Goal: Information Seeking & Learning: Learn about a topic

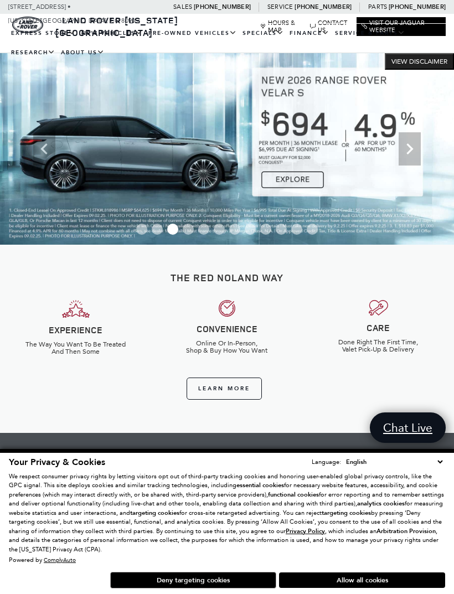
click at [408, 153] on icon "Next" at bounding box center [409, 148] width 7 height 11
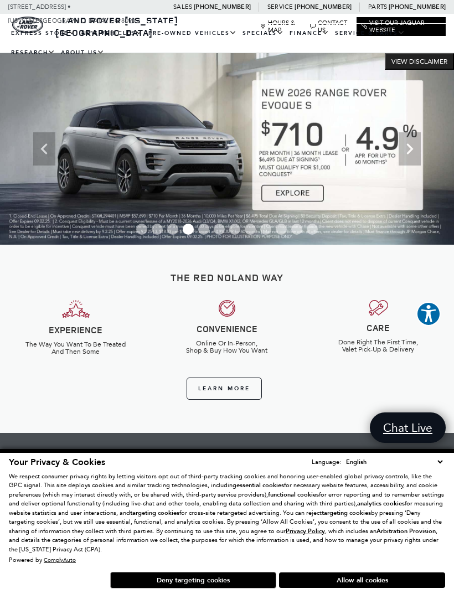
click at [405, 151] on icon "Next" at bounding box center [410, 149] width 22 height 22
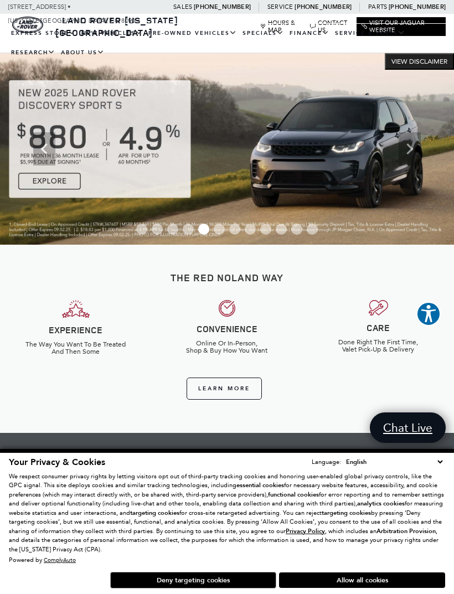
click at [405, 153] on icon "Next" at bounding box center [410, 149] width 22 height 22
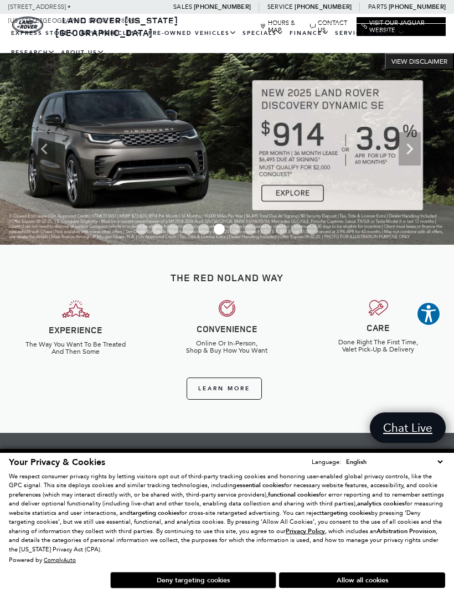
click at [405, 155] on icon "Next" at bounding box center [410, 149] width 22 height 22
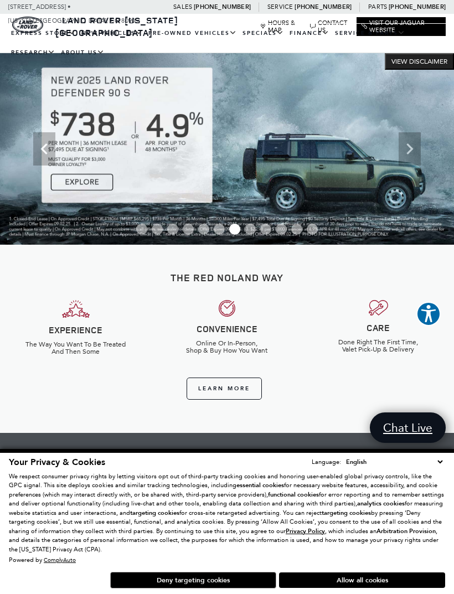
click at [406, 149] on icon "Next" at bounding box center [410, 149] width 22 height 22
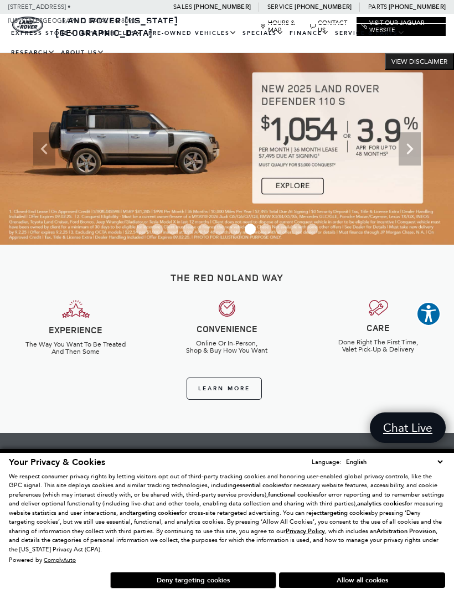
click at [404, 148] on icon "Next" at bounding box center [410, 149] width 22 height 22
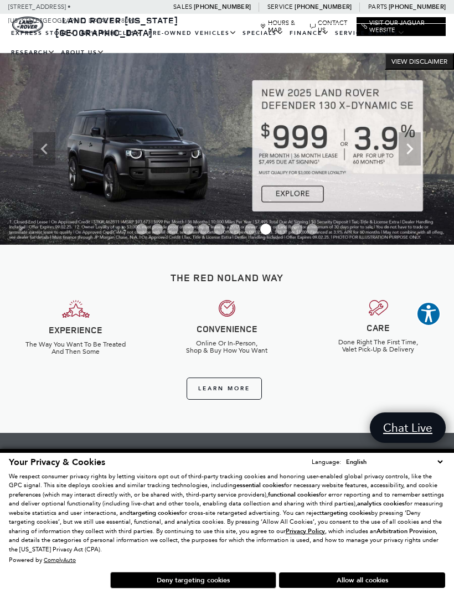
click at [297, 194] on img at bounding box center [227, 149] width 454 height 192
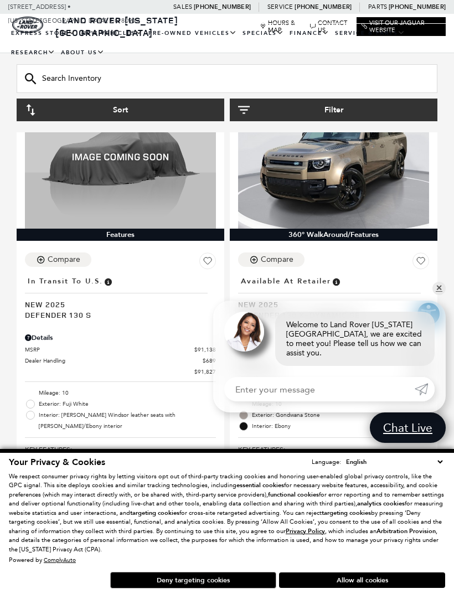
scroll to position [189, 0]
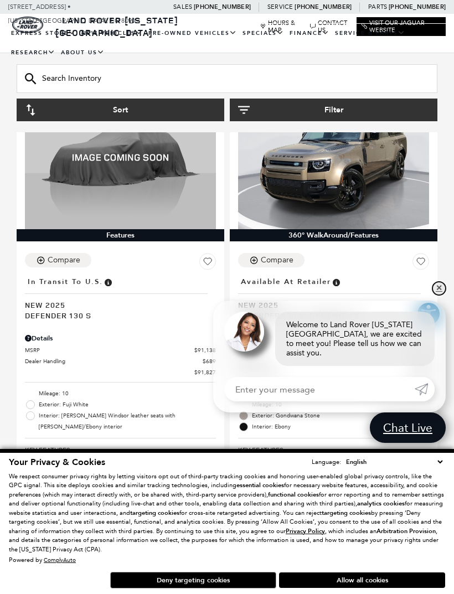
click at [436, 295] on link "✕" at bounding box center [438, 288] width 13 height 13
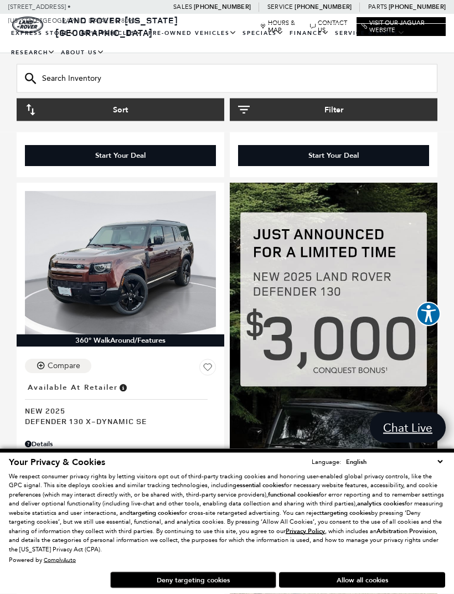
scroll to position [1519, 0]
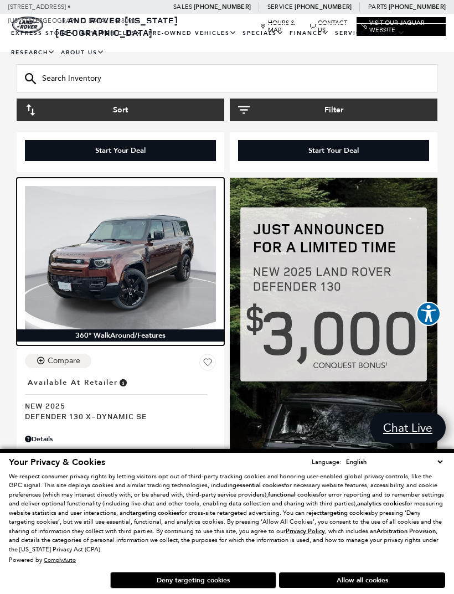
click at [90, 271] on img at bounding box center [120, 257] width 191 height 143
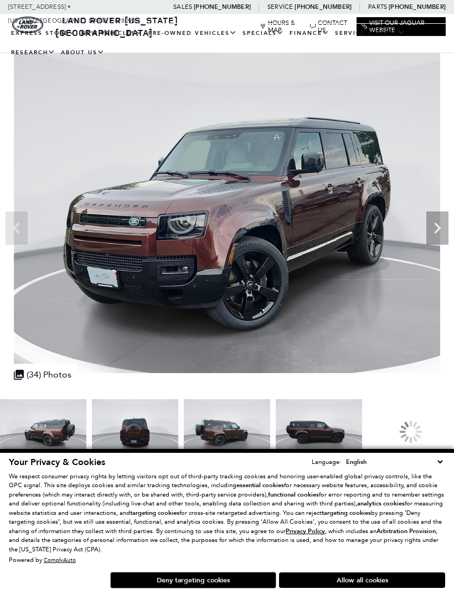
click at [134, 435] on img at bounding box center [135, 431] width 86 height 65
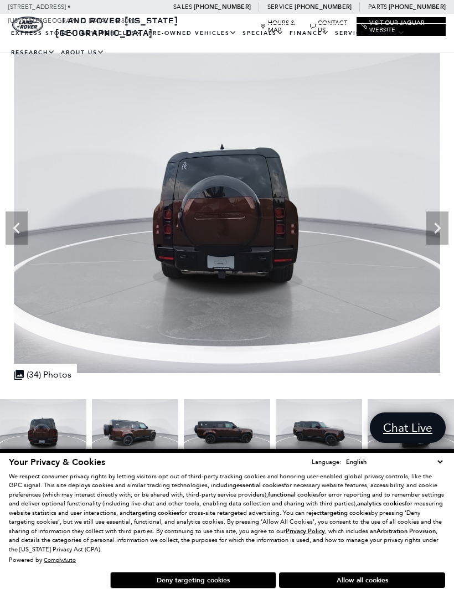
click at [436, 229] on icon "Next" at bounding box center [437, 228] width 22 height 22
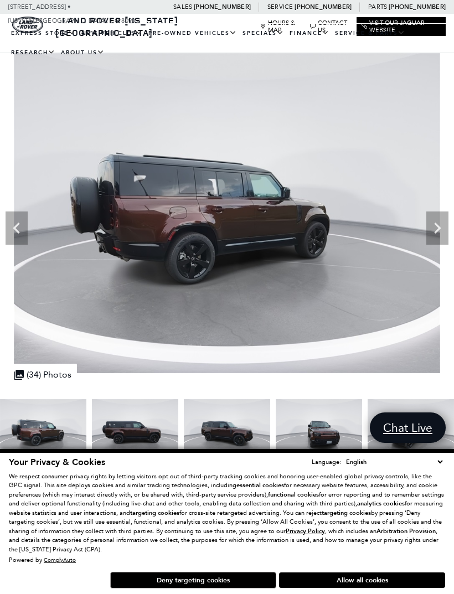
click at [436, 227] on icon "Next" at bounding box center [437, 228] width 22 height 22
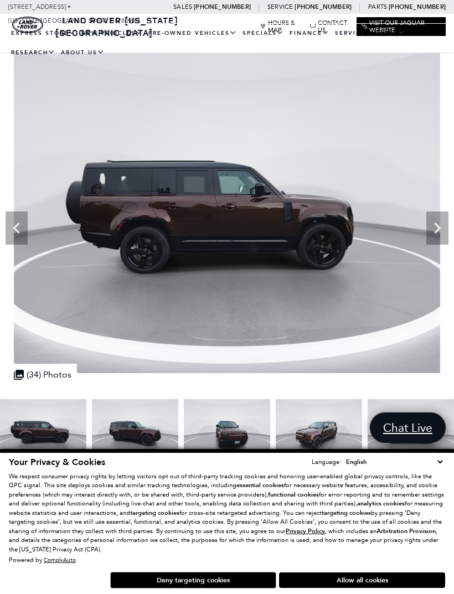
click at [435, 228] on icon "Next" at bounding box center [437, 228] width 22 height 22
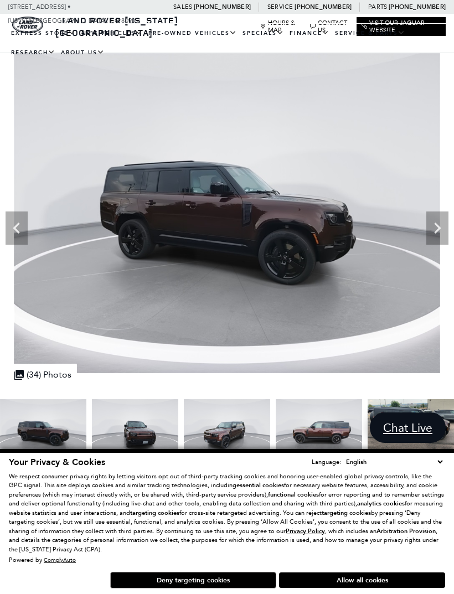
click at [434, 223] on icon "Next" at bounding box center [437, 228] width 22 height 22
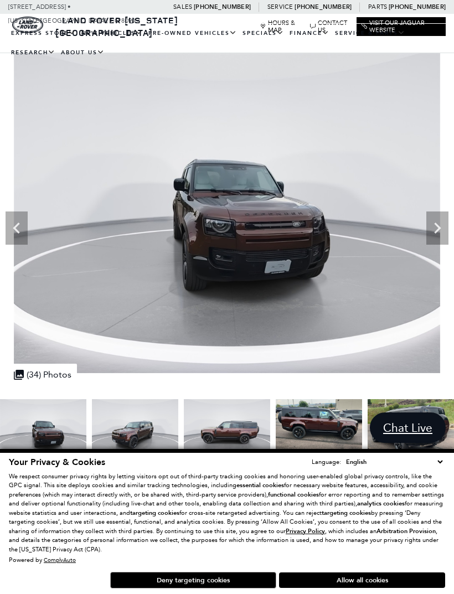
click at [436, 225] on icon "Next" at bounding box center [437, 228] width 7 height 11
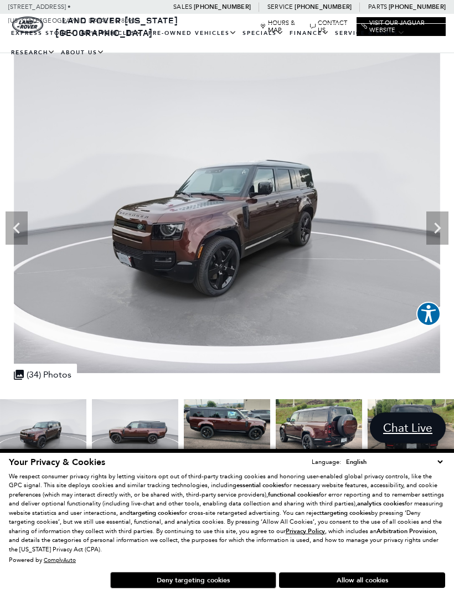
click at [436, 225] on icon "Next" at bounding box center [437, 228] width 7 height 11
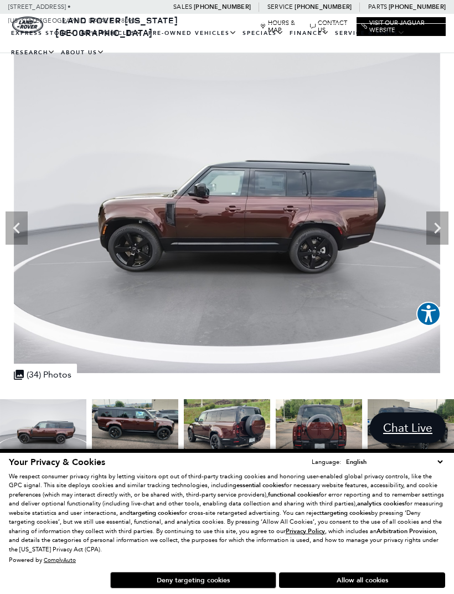
click at [435, 224] on icon "Next" at bounding box center [437, 228] width 22 height 22
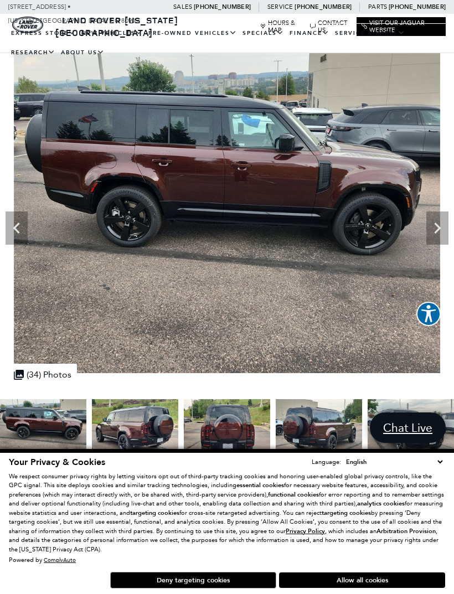
click at [435, 223] on icon "Next" at bounding box center [437, 228] width 22 height 22
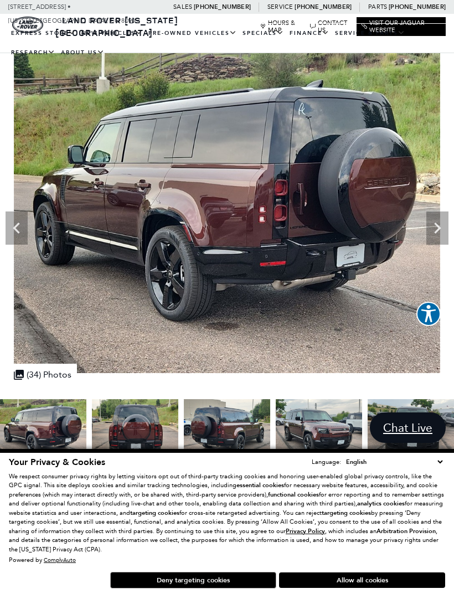
click at [437, 226] on icon "Next" at bounding box center [437, 228] width 7 height 11
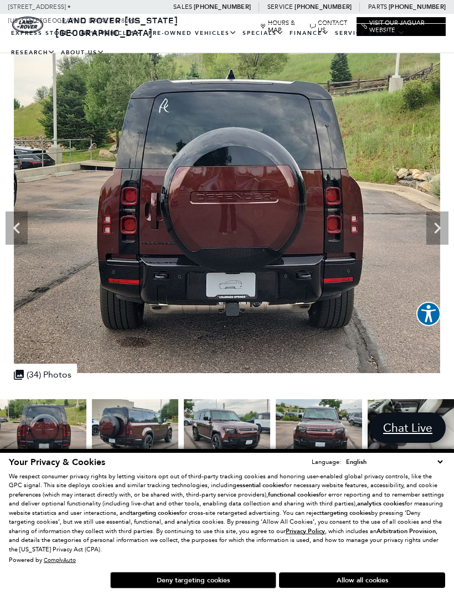
click at [434, 228] on icon "Next" at bounding box center [437, 228] width 22 height 22
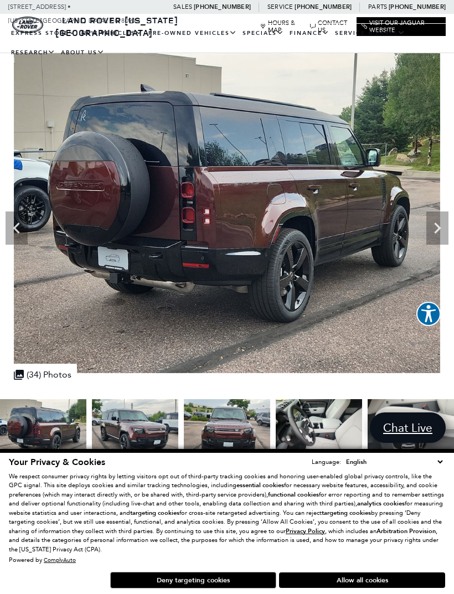
click at [432, 226] on icon "Next" at bounding box center [437, 228] width 22 height 22
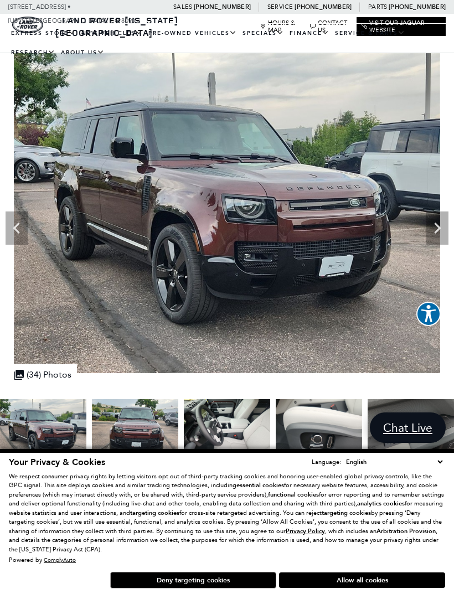
click at [433, 226] on icon "Next" at bounding box center [437, 228] width 22 height 22
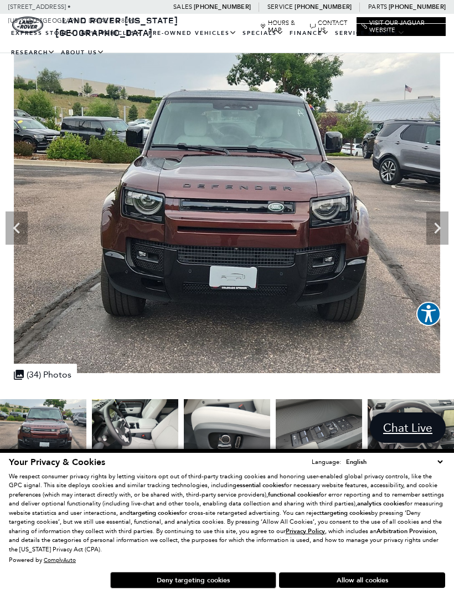
click at [434, 225] on icon "Next" at bounding box center [437, 228] width 22 height 22
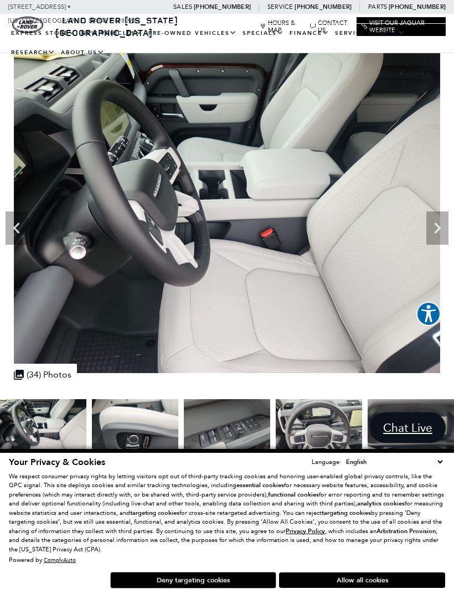
click at [434, 225] on icon "Next" at bounding box center [437, 228] width 22 height 22
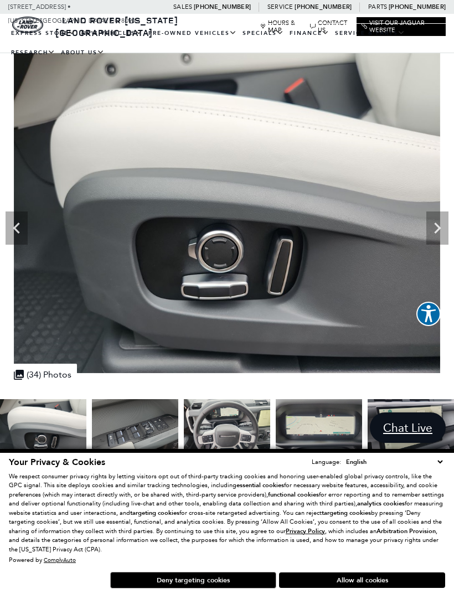
click at [437, 226] on icon "Next" at bounding box center [437, 228] width 7 height 11
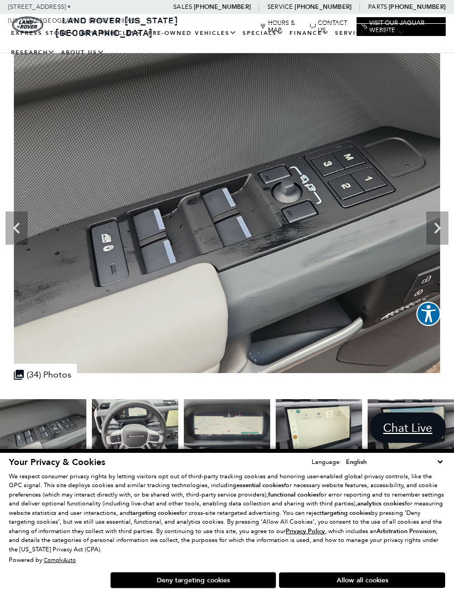
click at [435, 229] on icon "Next" at bounding box center [437, 228] width 22 height 22
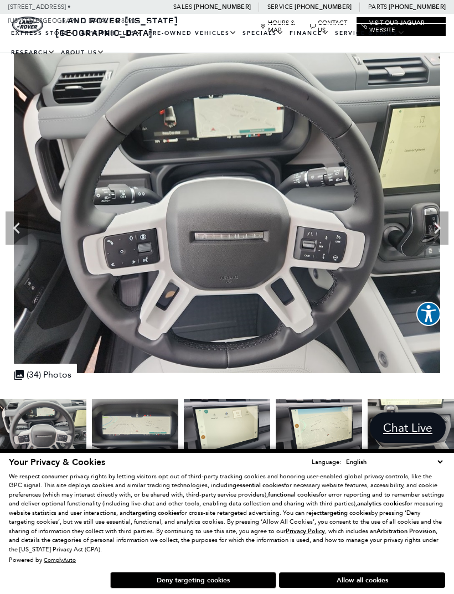
click at [435, 230] on icon "Next" at bounding box center [437, 228] width 22 height 22
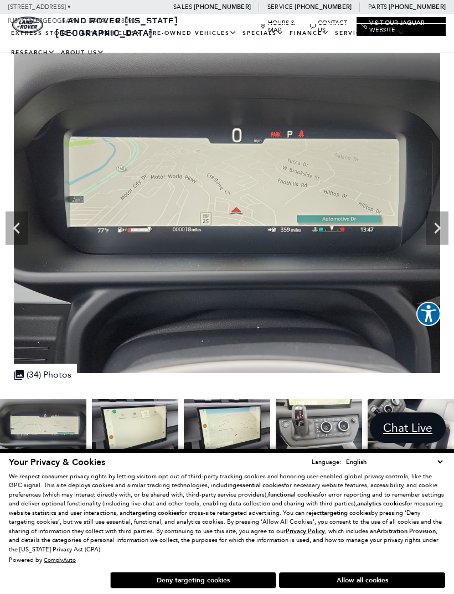
click at [434, 228] on icon "Next" at bounding box center [437, 228] width 22 height 22
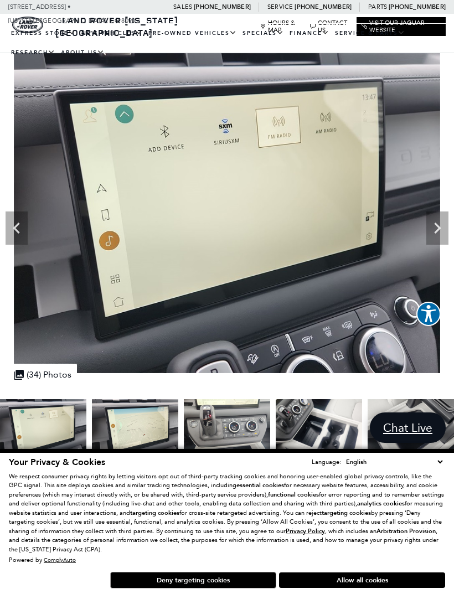
click at [439, 223] on icon "Next" at bounding box center [437, 228] width 22 height 22
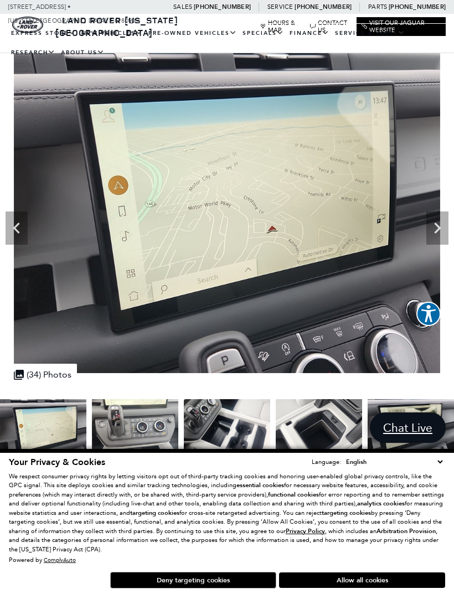
click at [436, 225] on icon "Next" at bounding box center [437, 228] width 7 height 11
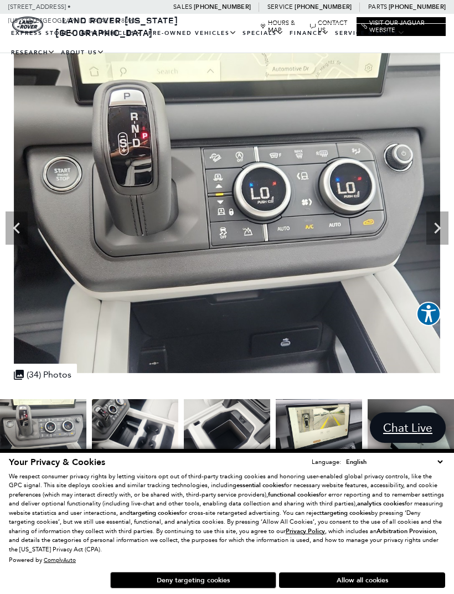
click at [439, 228] on icon "Next" at bounding box center [437, 228] width 7 height 11
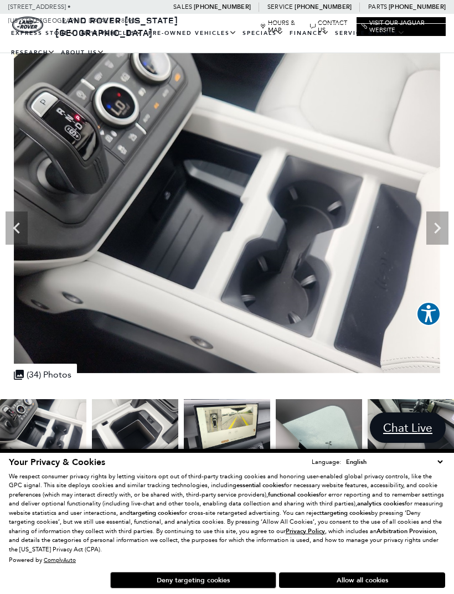
click at [437, 227] on icon "Next" at bounding box center [437, 228] width 22 height 22
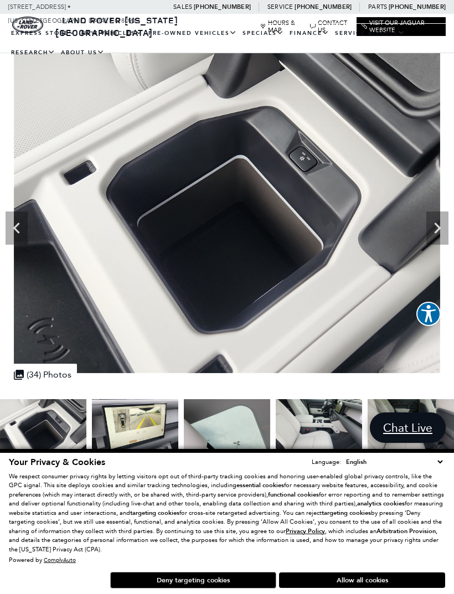
click at [436, 226] on icon "Next" at bounding box center [437, 228] width 22 height 22
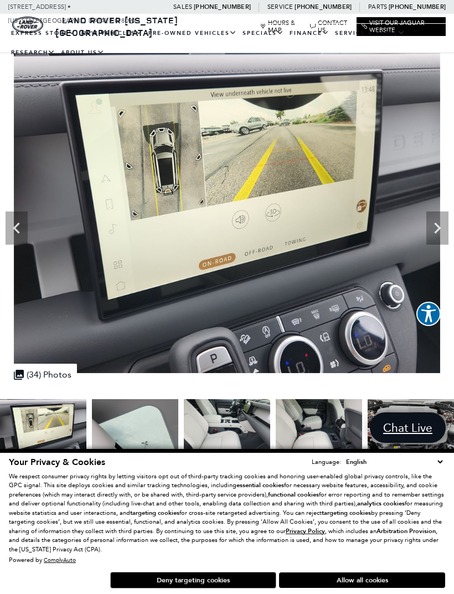
click at [432, 228] on icon "Next" at bounding box center [437, 228] width 22 height 22
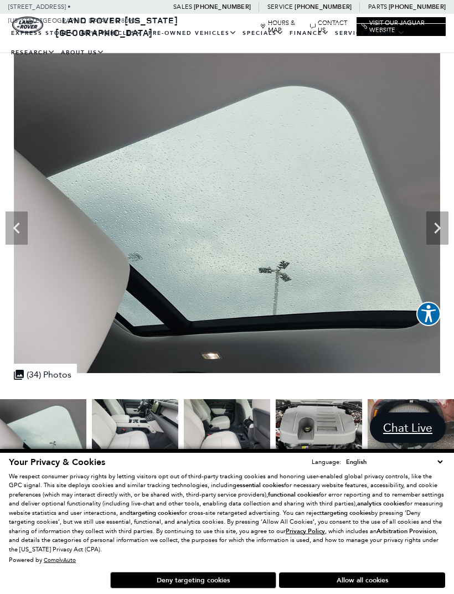
click at [438, 225] on icon "Next" at bounding box center [437, 228] width 7 height 11
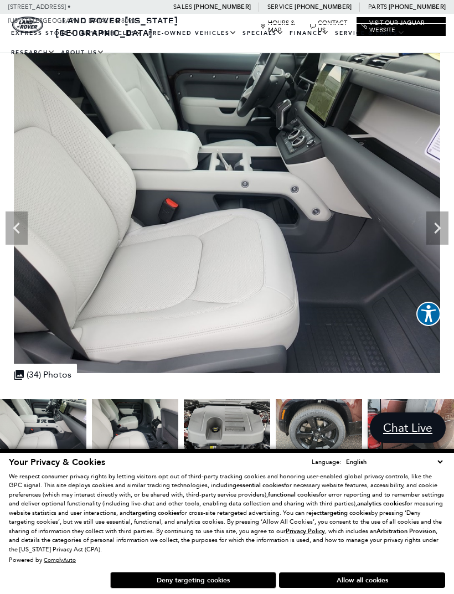
click at [438, 224] on icon "Next" at bounding box center [437, 228] width 22 height 22
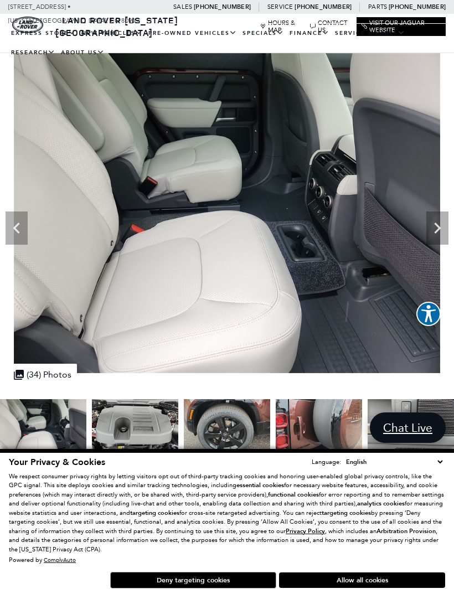
click at [436, 224] on icon "Next" at bounding box center [437, 228] width 7 height 11
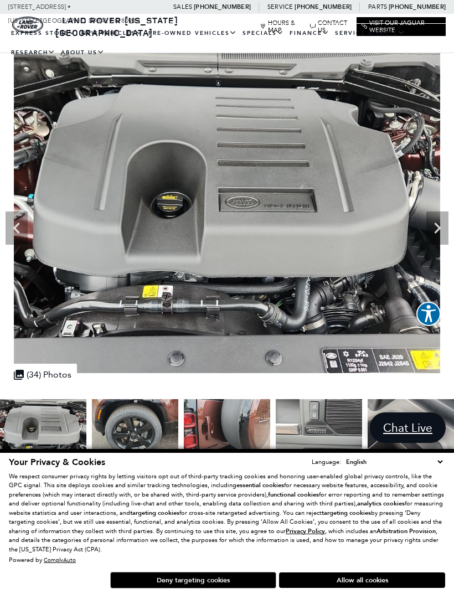
click at [439, 225] on icon "Next" at bounding box center [437, 228] width 7 height 11
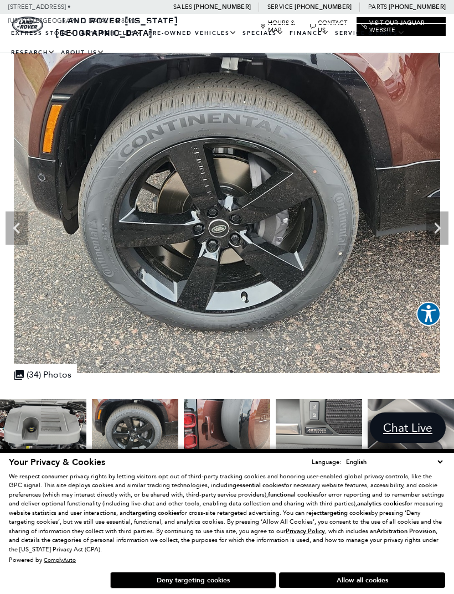
click at [437, 226] on icon "Next" at bounding box center [437, 228] width 7 height 11
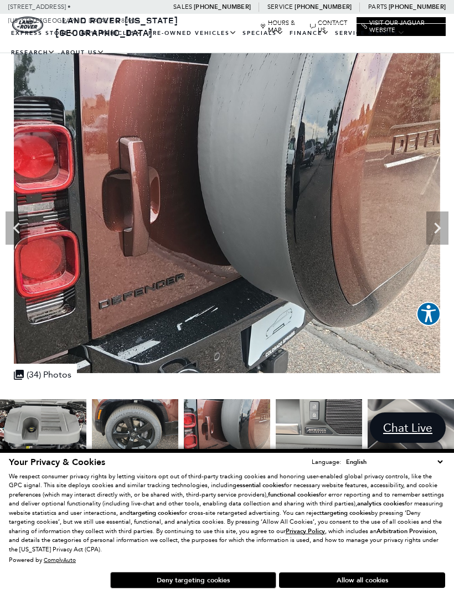
click at [436, 226] on icon "Next" at bounding box center [437, 228] width 22 height 22
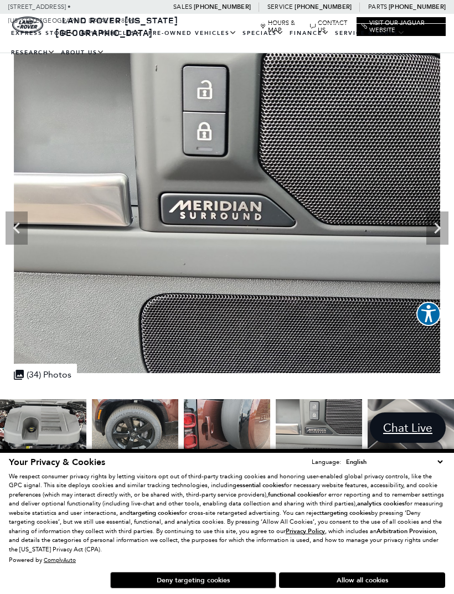
click at [436, 227] on icon "Next" at bounding box center [437, 228] width 22 height 22
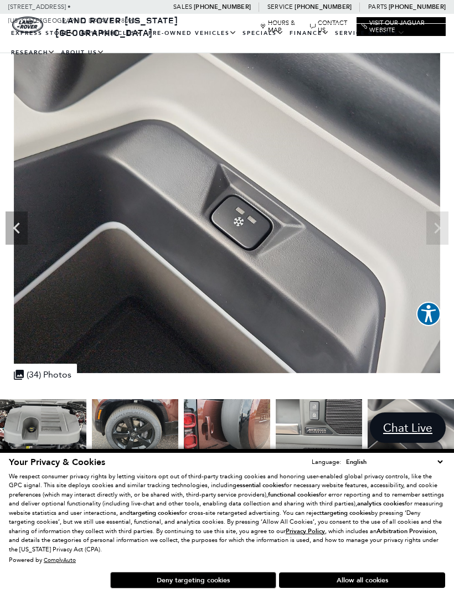
click at [440, 227] on img at bounding box center [227, 213] width 454 height 320
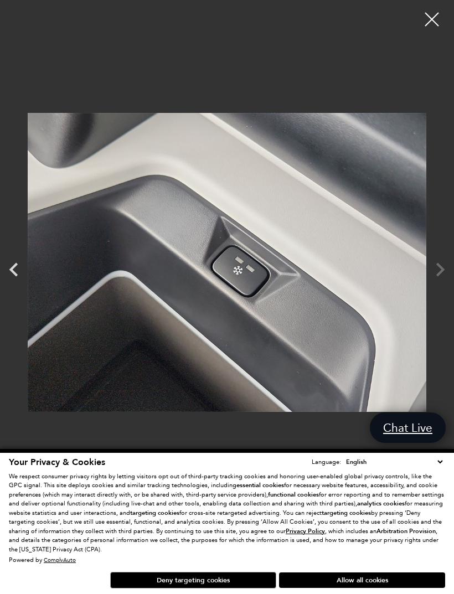
click at [433, 20] on div at bounding box center [432, 20] width 28 height 28
